Goal: Task Accomplishment & Management: Manage account settings

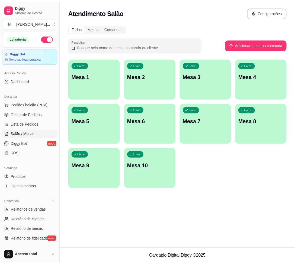
scroll to position [68, 0]
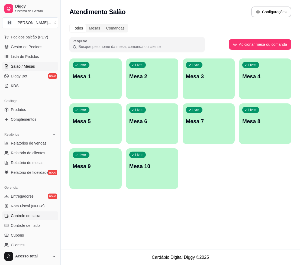
click at [37, 214] on span "Controle de caixa" at bounding box center [26, 215] width 30 height 5
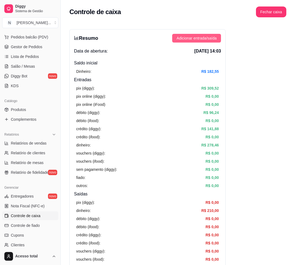
click at [200, 35] on span "Adicionar entrada/saída" at bounding box center [196, 38] width 40 height 6
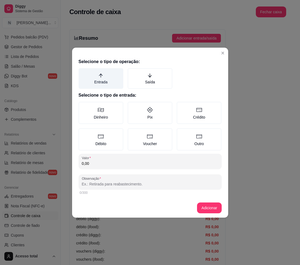
click at [112, 80] on label "Entrada" at bounding box center [101, 78] width 45 height 21
click at [83, 72] on button "Entrada" at bounding box center [80, 70] width 4 height 4
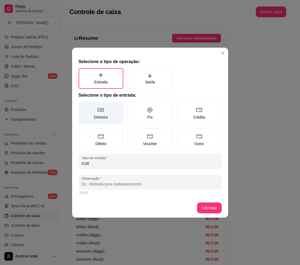
click at [105, 111] on label "Dinheiro" at bounding box center [101, 113] width 45 height 22
click at [83, 106] on button "Dinheiro" at bounding box center [80, 104] width 4 height 4
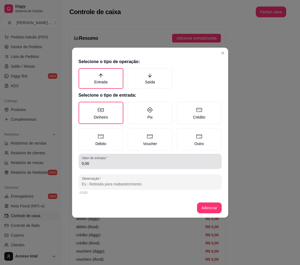
click at [113, 161] on input "0,00" at bounding box center [150, 163] width 137 height 5
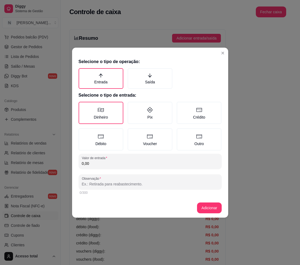
click at [100, 161] on input "0,00" at bounding box center [150, 163] width 137 height 5
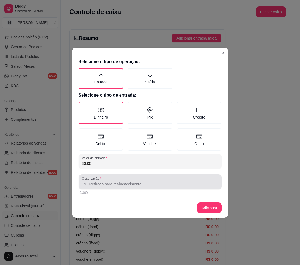
type input "30,00"
click at [125, 185] on input "Observação" at bounding box center [150, 184] width 137 height 5
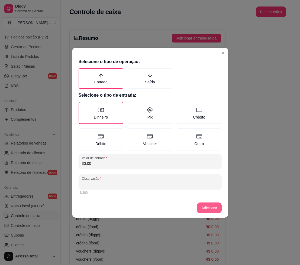
type input "."
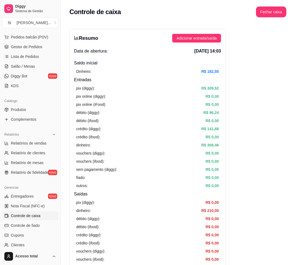
scroll to position [102, 0]
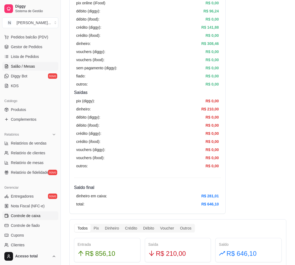
click at [28, 66] on span "Salão / Mesas" at bounding box center [23, 66] width 24 height 5
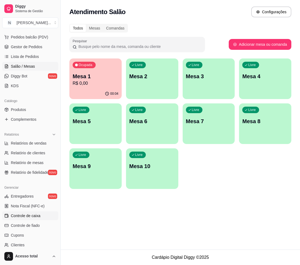
click at [38, 216] on span "Controle de caixa" at bounding box center [26, 215] width 30 height 5
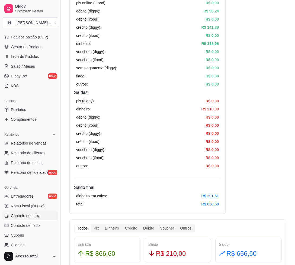
scroll to position [135, 0]
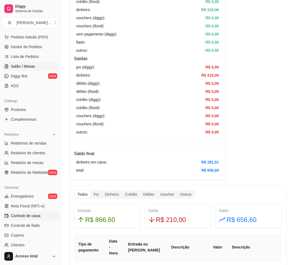
click at [13, 66] on span "Salão / Mesas" at bounding box center [23, 66] width 24 height 5
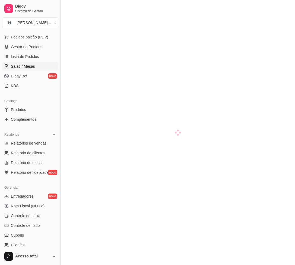
click at [18, 64] on span "Salão / Mesas" at bounding box center [23, 66] width 24 height 5
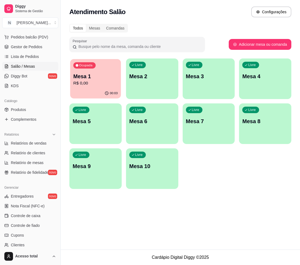
click at [97, 67] on div "Ocupada Mesa 1 R$ 0,00" at bounding box center [95, 73] width 51 height 29
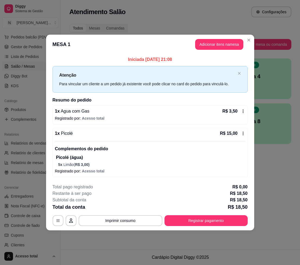
click at [244, 112] on icon at bounding box center [243, 111] width 4 height 4
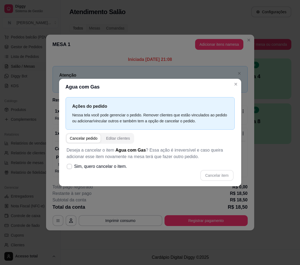
click at [86, 138] on div "Cancelar pedido" at bounding box center [84, 138] width 28 height 5
click at [70, 167] on icon at bounding box center [69, 166] width 4 height 3
click at [70, 167] on input "Sim, quero cancelar o item." at bounding box center [68, 169] width 4 height 4
checkbox input "true"
click at [222, 172] on button "Cancelar item" at bounding box center [217, 175] width 32 height 11
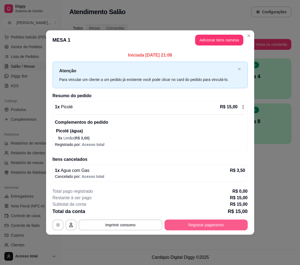
click at [206, 225] on button "Registrar pagamento" at bounding box center [205, 225] width 83 height 11
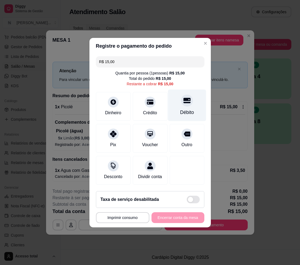
click at [177, 102] on div "Débito" at bounding box center [187, 105] width 38 height 32
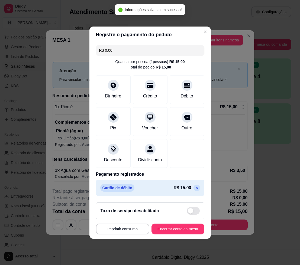
type input "R$ 0,00"
click at [177, 231] on button "Encerrar conta da mesa" at bounding box center [177, 229] width 51 height 11
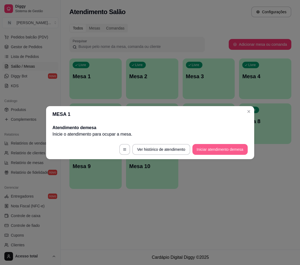
click at [210, 150] on button "Iniciar atendimento de mesa" at bounding box center [219, 149] width 55 height 11
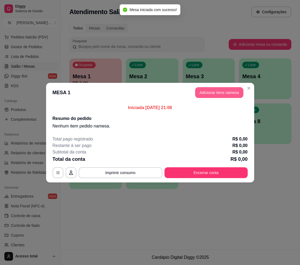
click at [237, 92] on button "Adicionar itens na mesa" at bounding box center [219, 92] width 48 height 11
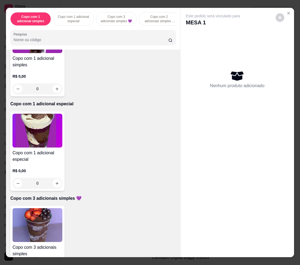
scroll to position [102, 0]
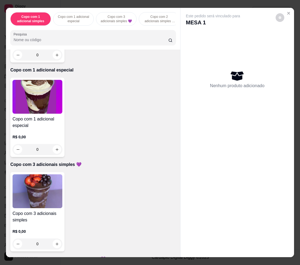
click at [41, 194] on img at bounding box center [37, 192] width 50 height 34
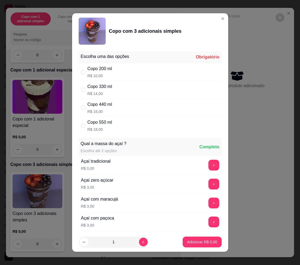
click at [111, 109] on div "Copo 440 ml R$ 16,00" at bounding box center [150, 108] width 143 height 18
radio input "true"
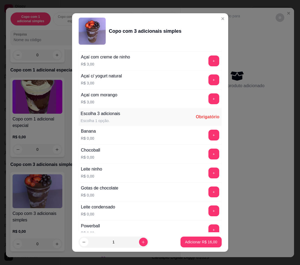
scroll to position [271, 0]
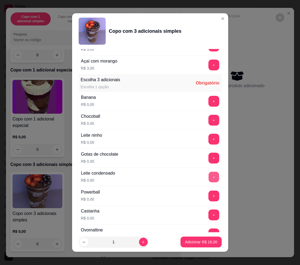
click at [208, 176] on button "+" at bounding box center [213, 177] width 11 height 11
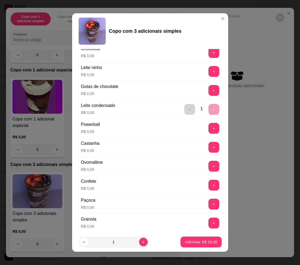
scroll to position [305, 0]
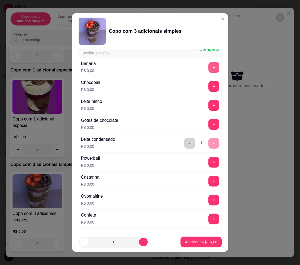
click at [208, 69] on button "+" at bounding box center [213, 67] width 11 height 11
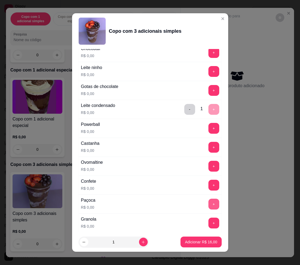
click at [208, 209] on button "+" at bounding box center [213, 204] width 11 height 11
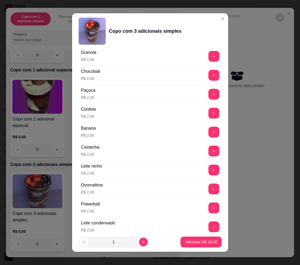
scroll to position [625, 0]
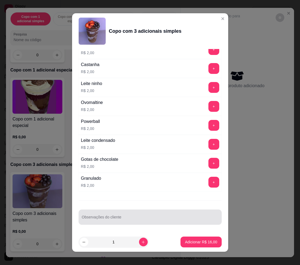
click at [142, 214] on div at bounding box center [150, 217] width 137 height 11
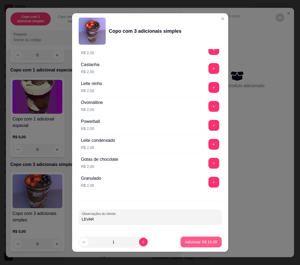
type input "LEVAR"
click at [204, 240] on p "Adicionar R$ 16,00" at bounding box center [201, 242] width 32 height 5
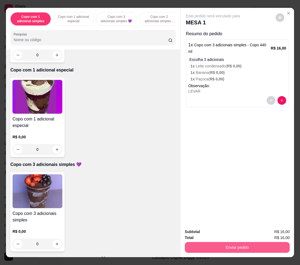
click at [209, 242] on button "Enviar pedido" at bounding box center [237, 247] width 105 height 11
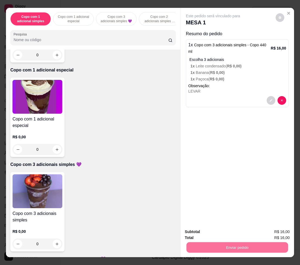
click at [205, 232] on button "Não registrar e enviar pedido" at bounding box center [218, 232] width 56 height 10
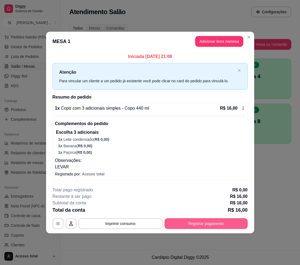
click at [209, 221] on button "Registrar pagamento" at bounding box center [205, 223] width 83 height 11
click at [237, 222] on button "Registrar pagamento" at bounding box center [205, 223] width 83 height 11
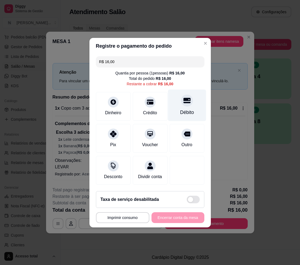
click at [182, 101] on div at bounding box center [187, 101] width 12 height 12
type input "R$ 0,00"
